Goal: Answer question/provide support

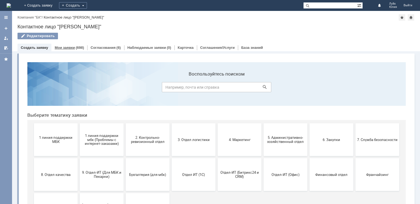
click at [65, 48] on link "Мои заявки" at bounding box center [65, 48] width 20 height 4
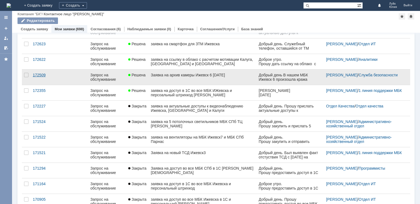
click at [40, 76] on div "172509" at bounding box center [42, 75] width 19 height 4
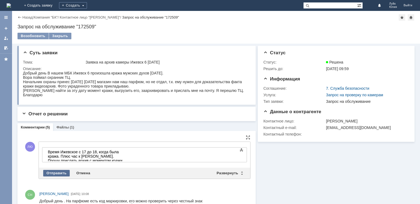
click at [62, 173] on div "Отправить" at bounding box center [56, 173] width 27 height 7
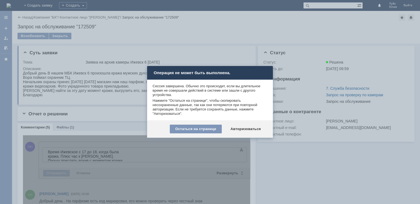
click at [112, 159] on div at bounding box center [210, 102] width 420 height 204
click at [182, 129] on div "Остаться на странице" at bounding box center [196, 129] width 52 height 9
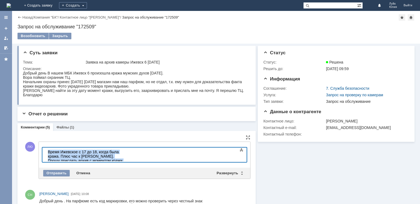
drag, startPoint x: 120, startPoint y: 158, endPoint x: 45, endPoint y: 142, distance: 77.5
click at [46, 148] on html "Время Ижевское с 17 до 18, когда была кража. Плюс час к [PERSON_NAME]. Прошу пр…" at bounding box center [87, 159] width 82 height 22
copy div "Время Ижевское с 17 до 18, когда была кража. Плюс час к [PERSON_NAME]. Прошу пр…"
click at [28, 36] on div "Возобновить" at bounding box center [32, 36] width 31 height 7
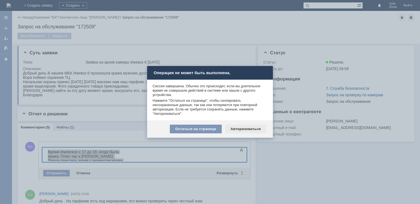
click at [250, 130] on div "Авторизоваться" at bounding box center [245, 129] width 41 height 9
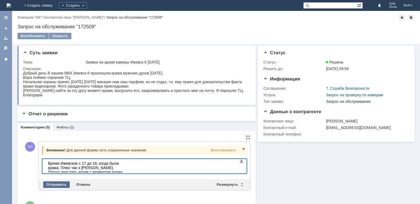
click at [58, 184] on div "Отправить" at bounding box center [56, 185] width 27 height 7
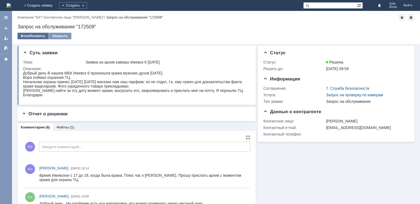
click at [40, 38] on div "Возобновить" at bounding box center [32, 36] width 31 height 7
